Goal: Answer question/provide support

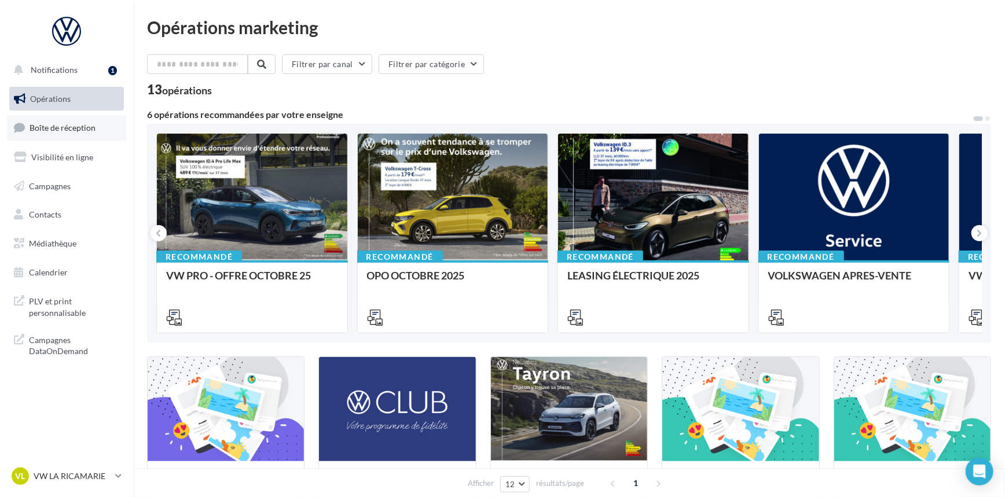
click at [79, 126] on span "Boîte de réception" at bounding box center [63, 128] width 66 height 10
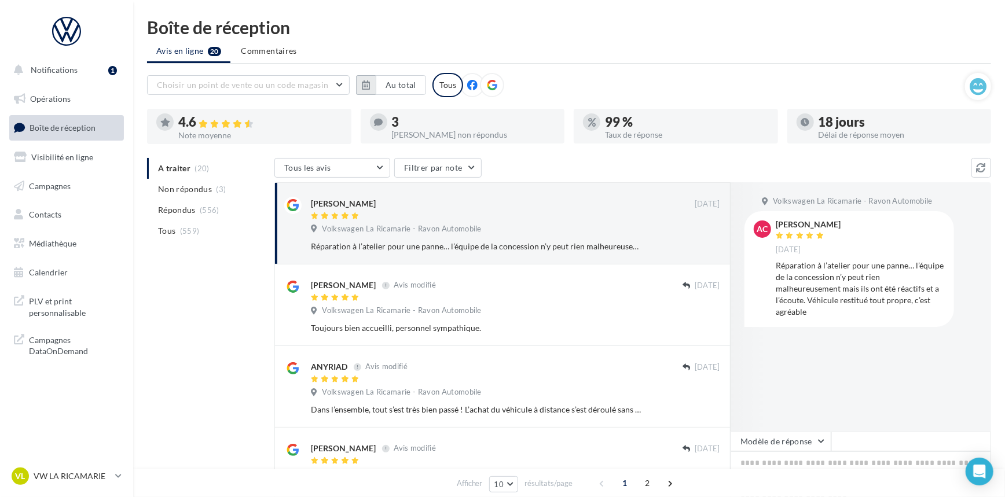
click at [359, 82] on button "button" at bounding box center [366, 85] width 20 height 20
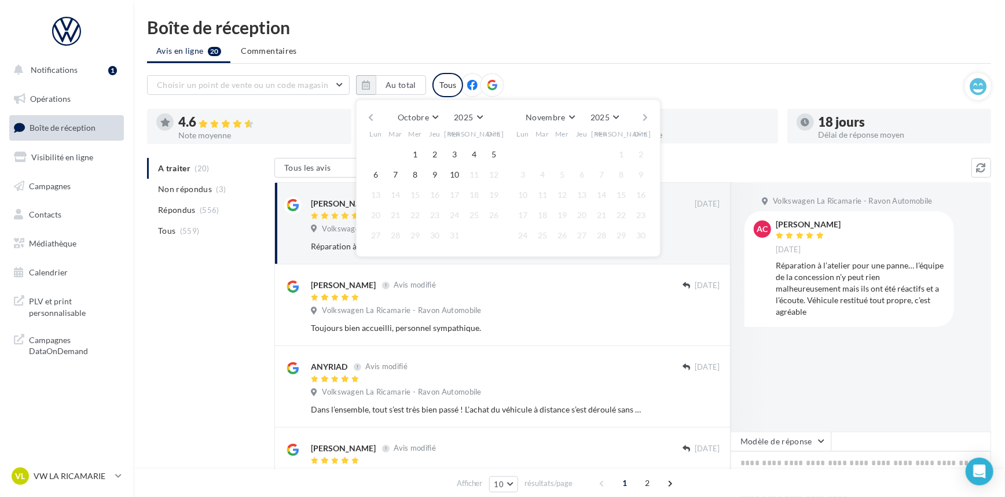
click at [373, 119] on button "button" at bounding box center [371, 117] width 10 height 16
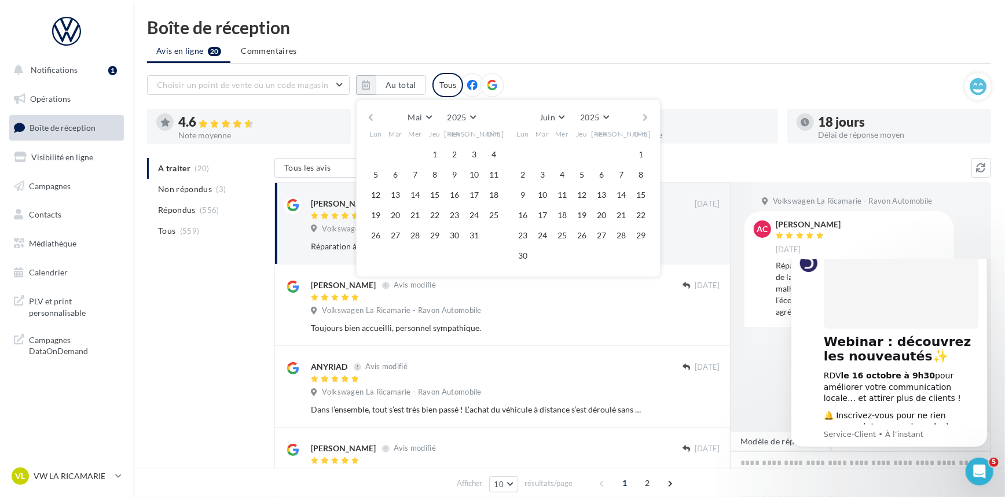
click at [373, 119] on button "button" at bounding box center [371, 117] width 10 height 16
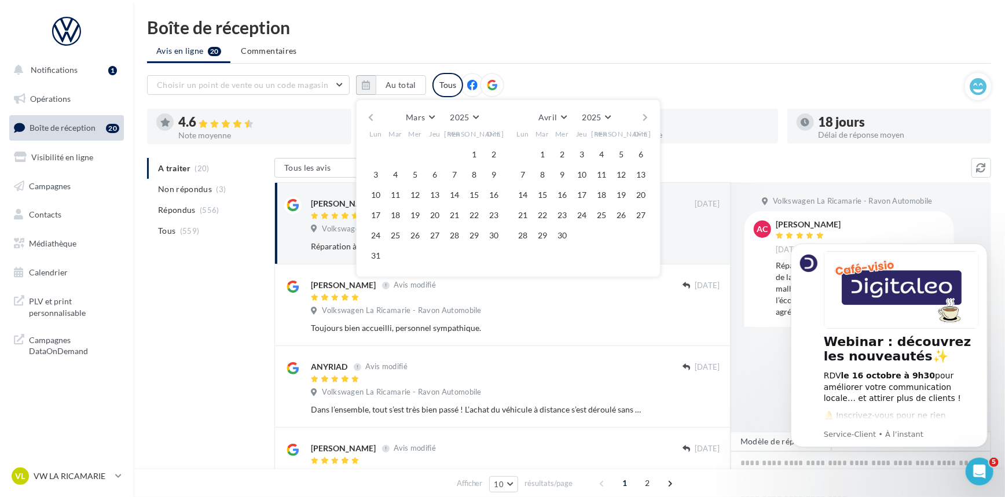
click at [373, 119] on button "button" at bounding box center [371, 117] width 10 height 16
click at [411, 148] on button "1" at bounding box center [414, 154] width 17 height 17
click at [642, 112] on button "button" at bounding box center [646, 117] width 10 height 16
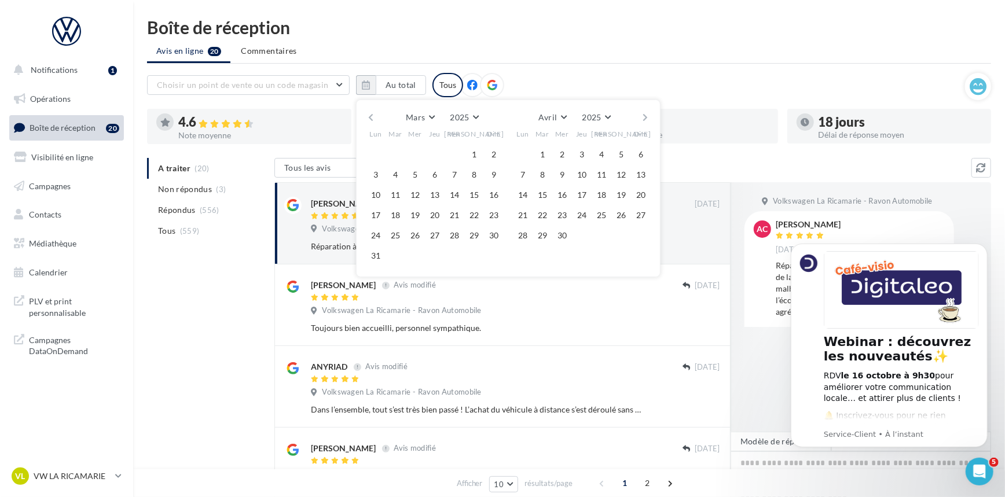
click at [642, 112] on button "button" at bounding box center [646, 117] width 10 height 16
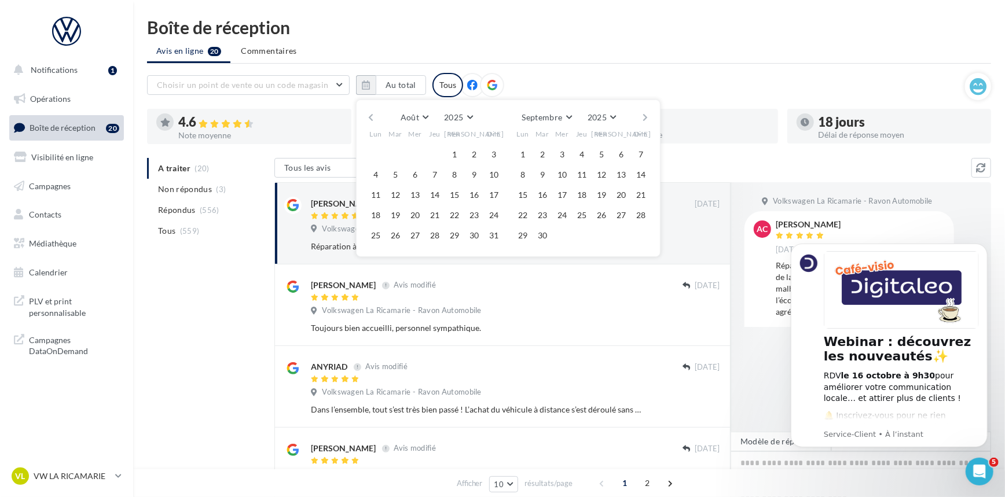
click at [642, 112] on button "button" at bounding box center [646, 117] width 10 height 16
click at [598, 179] on button "10" at bounding box center [601, 174] width 17 height 17
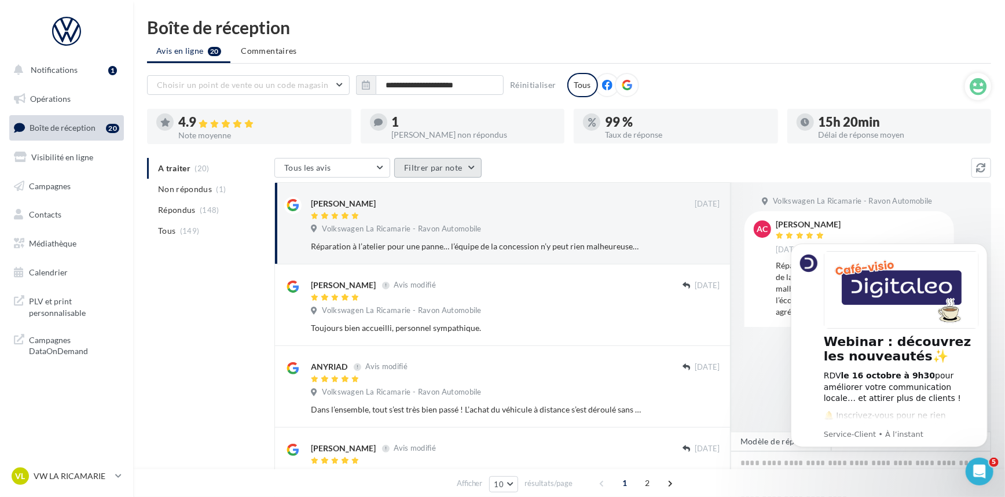
click at [425, 166] on button "Filtrer par note" at bounding box center [437, 168] width 87 height 20
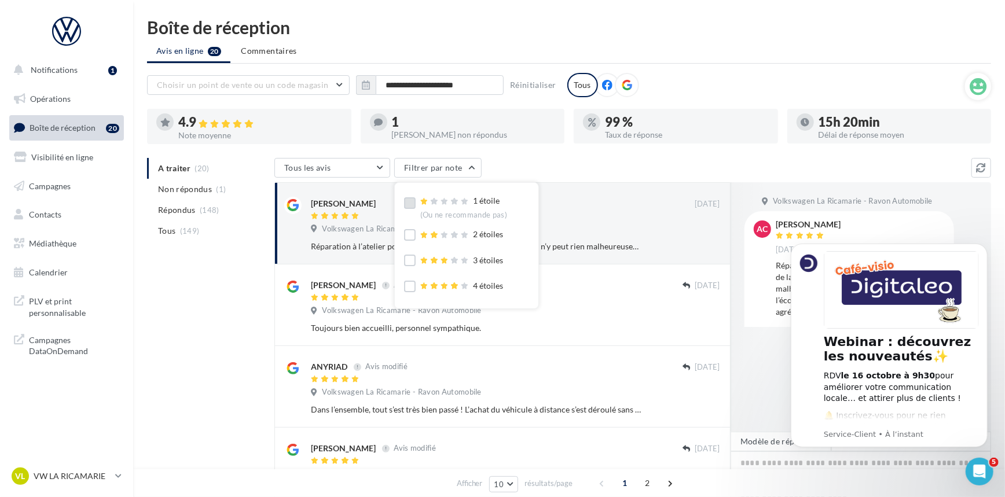
click at [411, 204] on label at bounding box center [410, 203] width 12 height 12
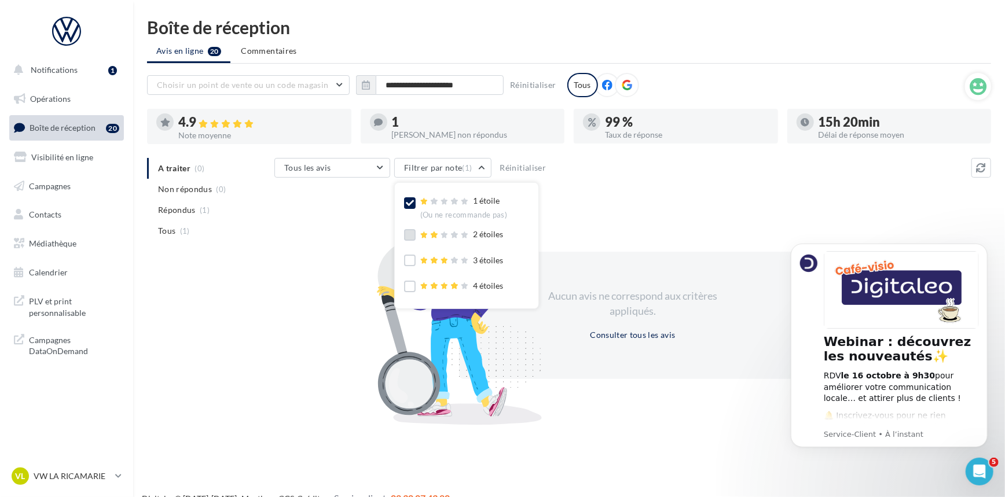
click at [410, 236] on label at bounding box center [410, 235] width 12 height 12
click at [411, 263] on label at bounding box center [410, 261] width 12 height 12
click at [633, 219] on div "Aucun avis ne correspond aux critères appliqués. Consulter tous les avis" at bounding box center [632, 315] width 717 height 201
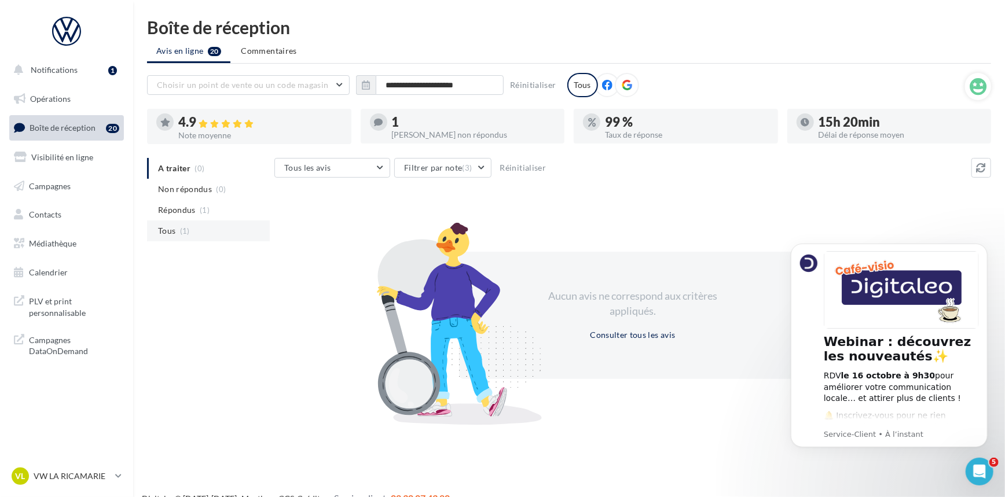
click at [187, 230] on span "(1)" at bounding box center [185, 230] width 10 height 9
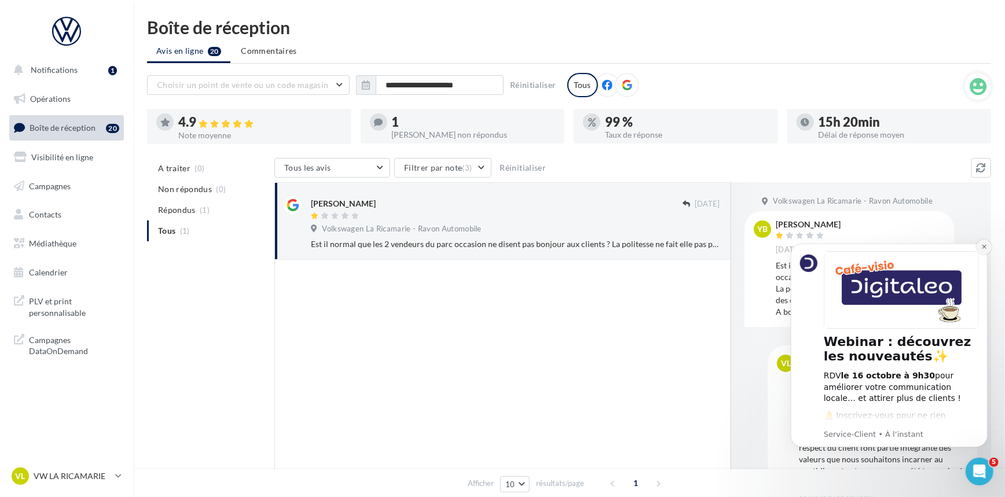
click at [985, 247] on icon "Dismiss notification" at bounding box center [984, 246] width 6 height 6
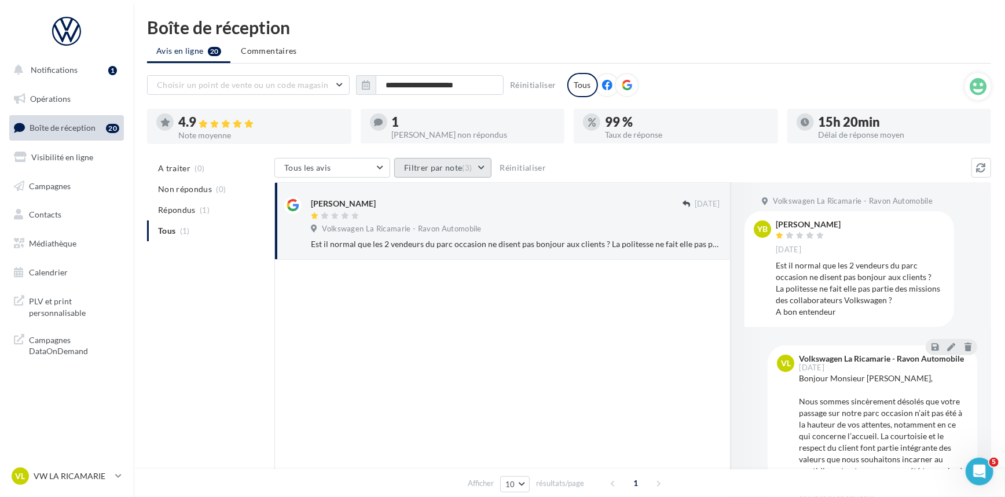
click at [468, 173] on span "(3)" at bounding box center [468, 167] width 10 height 9
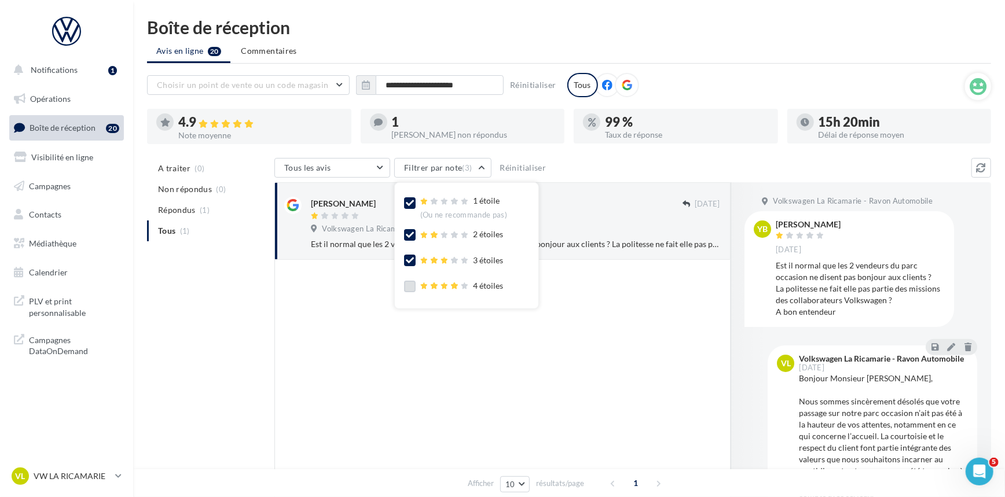
click at [412, 286] on label at bounding box center [410, 287] width 12 height 12
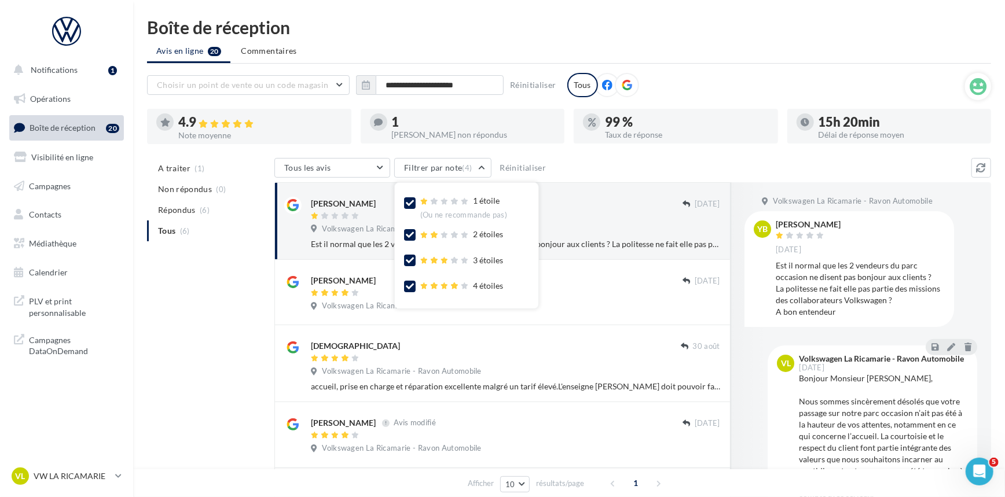
click at [412, 286] on icon at bounding box center [410, 287] width 8 height 8
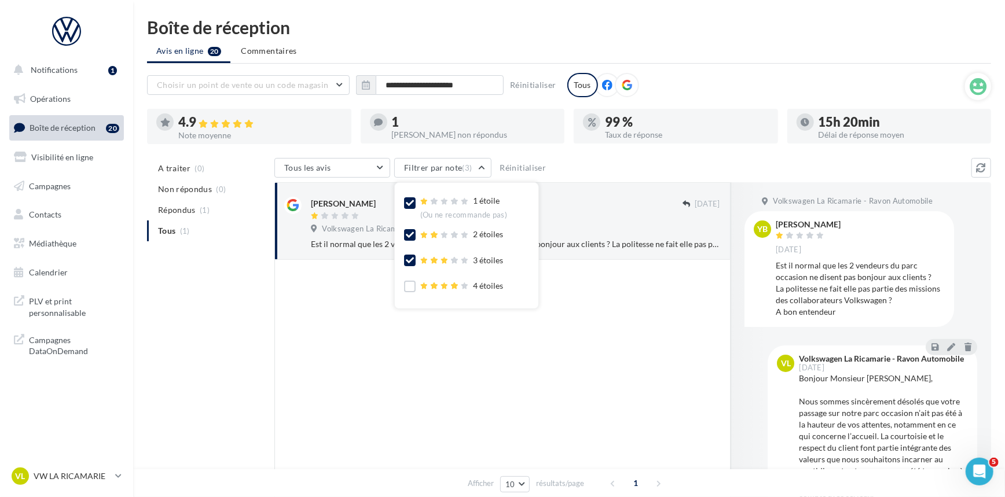
click at [417, 259] on div "3 étoiles" at bounding box center [454, 262] width 100 height 15
click at [413, 235] on icon at bounding box center [410, 235] width 8 height 8
click at [414, 201] on label at bounding box center [410, 203] width 12 height 12
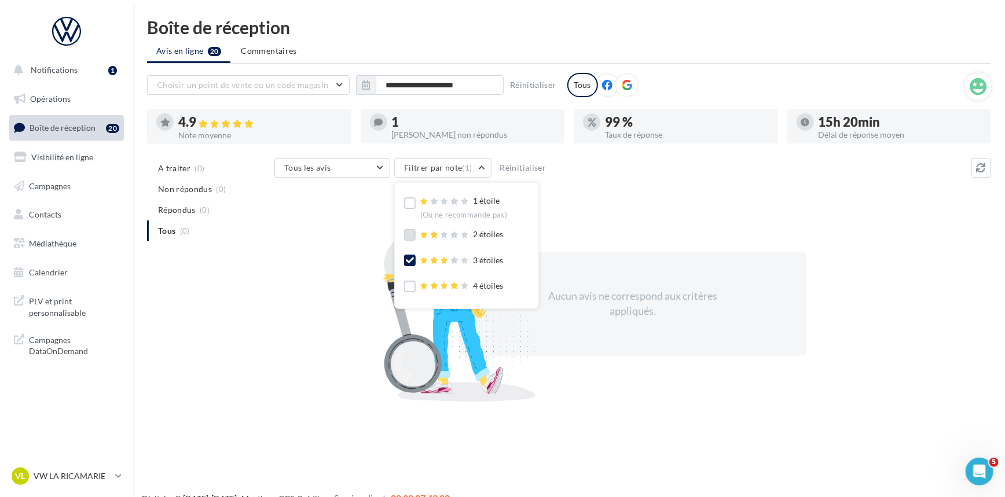
click at [406, 261] on icon at bounding box center [410, 261] width 8 height 8
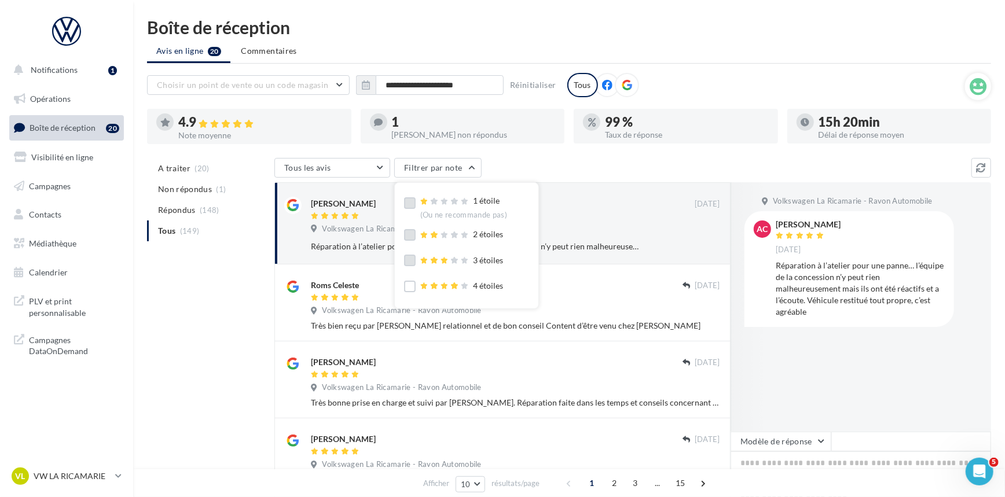
click at [407, 204] on label at bounding box center [410, 203] width 12 height 12
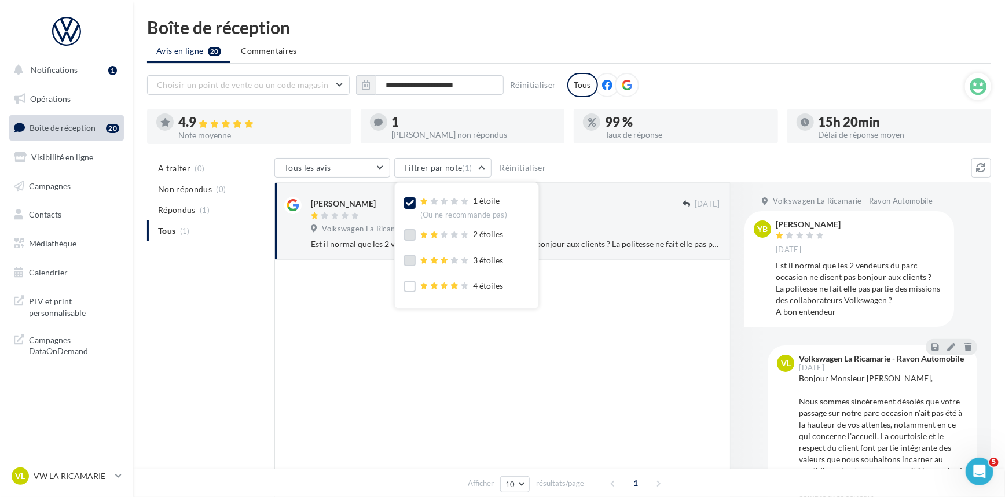
click at [407, 235] on label at bounding box center [410, 235] width 12 height 12
click at [411, 261] on label at bounding box center [410, 261] width 12 height 12
click at [662, 332] on div at bounding box center [502, 407] width 456 height 294
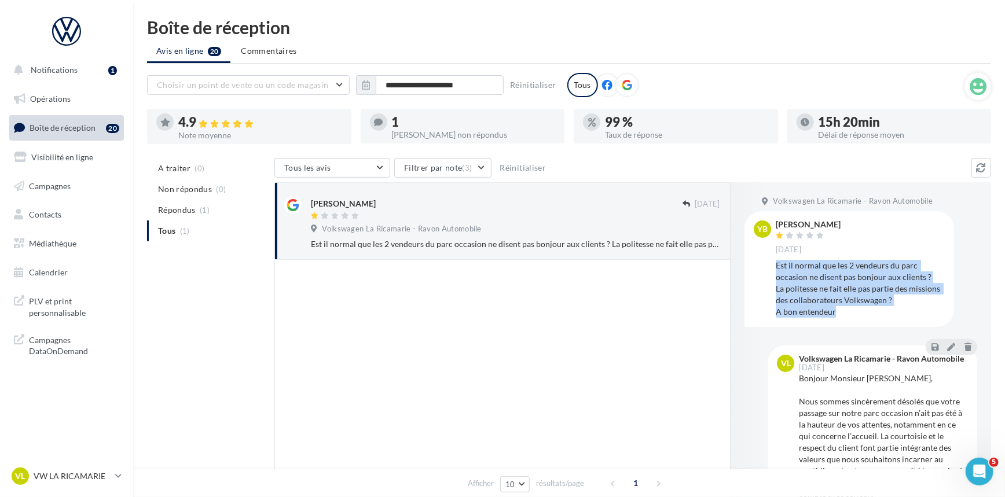
drag, startPoint x: 851, startPoint y: 316, endPoint x: 774, endPoint y: 270, distance: 89.6
click at [774, 270] on div "yb [PERSON_NAME] [DATE] Est il normal que les 2 vendeurs du parc occasion ne di…" at bounding box center [849, 269] width 191 height 97
copy div "Est il normal que les 2 vendeurs du parc occasion ne disent pas bonjour aux cli…"
drag, startPoint x: 834, startPoint y: 225, endPoint x: 786, endPoint y: 226, distance: 47.5
click at [786, 226] on div "[PERSON_NAME] [DATE]" at bounding box center [860, 238] width 169 height 34
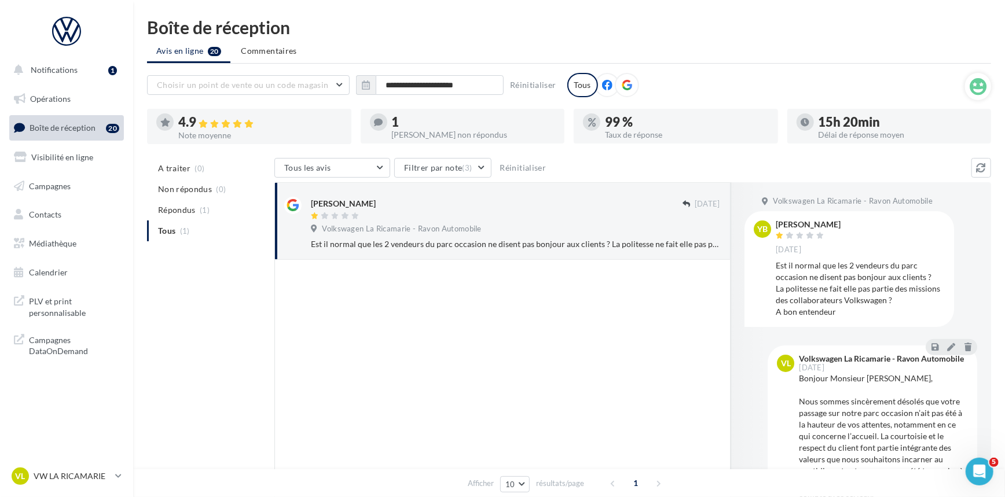
click at [779, 214] on div "yb [PERSON_NAME] [DATE] Est il normal que les 2 vendeurs du parc occasion ne di…" at bounding box center [850, 268] width 210 height 115
drag, startPoint x: 771, startPoint y: 215, endPoint x: 830, endPoint y: 228, distance: 60.4
click at [830, 228] on div "yb [PERSON_NAME] [DATE] Est il normal que les 2 vendeurs du parc occasion ne di…" at bounding box center [850, 268] width 210 height 115
copy div "[PERSON_NAME]"
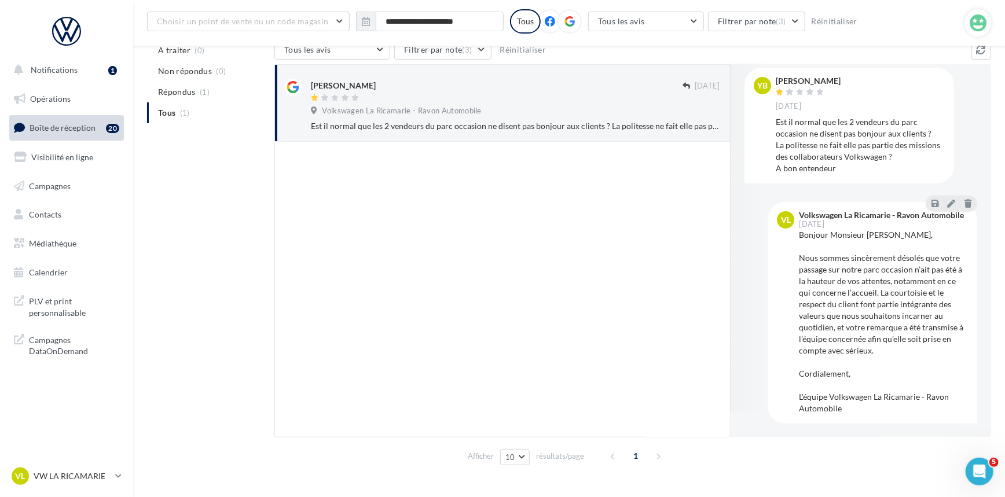
scroll to position [33, 0]
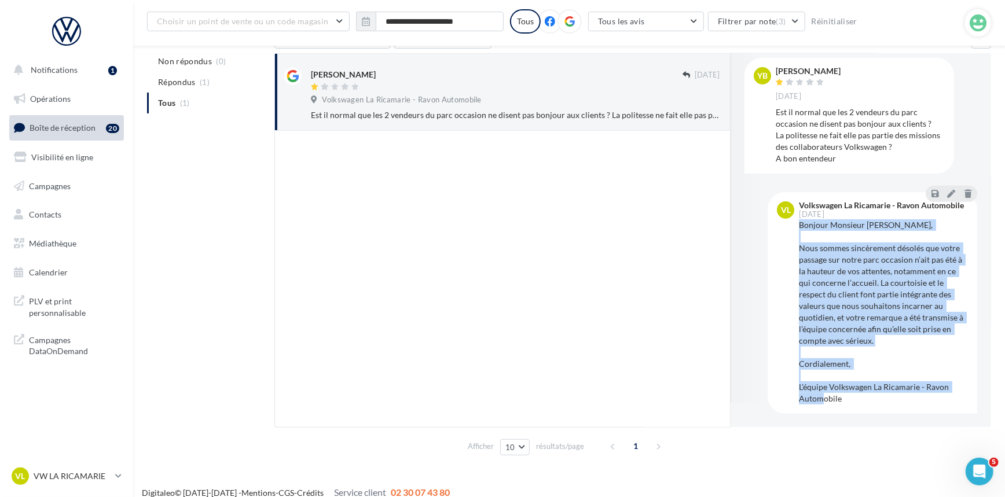
drag, startPoint x: 797, startPoint y: 224, endPoint x: 861, endPoint y: 396, distance: 183.4
click at [861, 396] on div "VL Volkswagen La Ricamarie - Ravon Automobile [DATE] Bonjour Monsieur [PERSON_N…" at bounding box center [872, 303] width 191 height 203
copy div "Bonjour Monsieur [PERSON_NAME], Nous sommes sincèrement désolés que votre passa…"
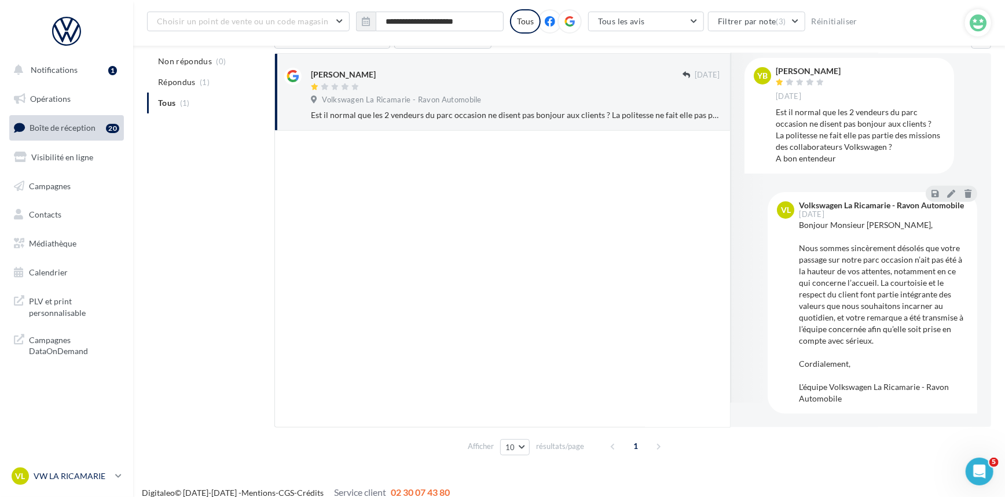
click at [91, 483] on div "VL VW LA RICAMARIE vw-lar-via" at bounding box center [61, 476] width 99 height 17
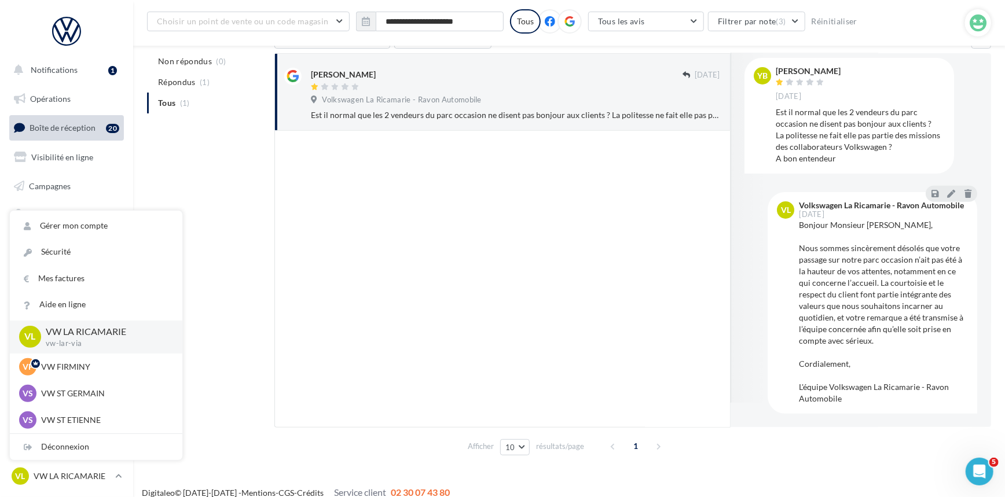
click at [228, 417] on div "A traiter (0) Non répondus (0) Répondus (1) Tous (1) Tous les avis Tous les avi…" at bounding box center [569, 244] width 844 height 431
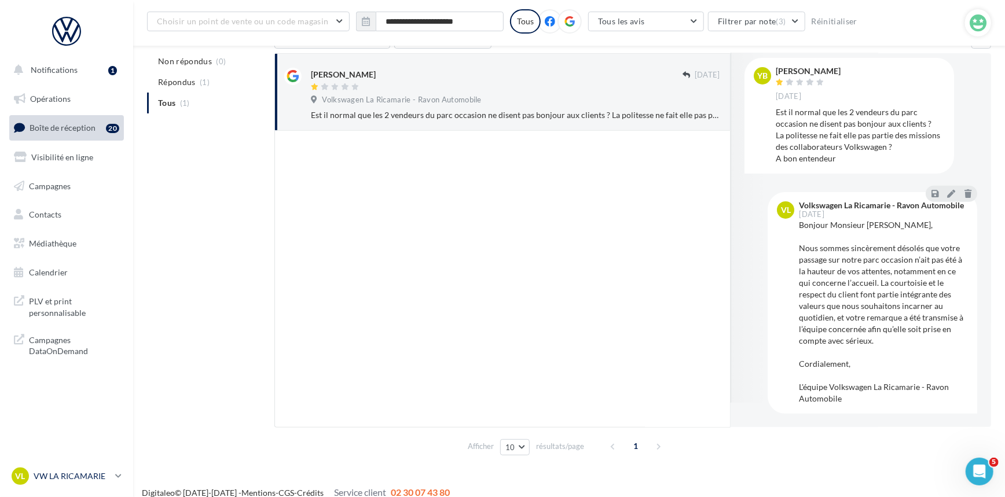
click at [113, 475] on link "VL VW LA RICAMARIE vw-lar-via" at bounding box center [66, 477] width 115 height 22
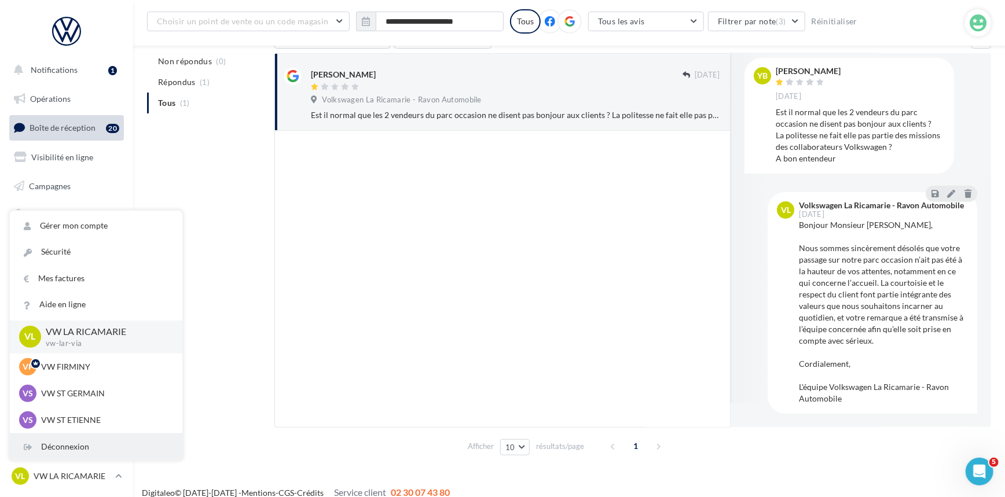
click at [96, 447] on div "Déconnexion" at bounding box center [96, 447] width 173 height 26
